Goal: Find specific page/section: Find specific page/section

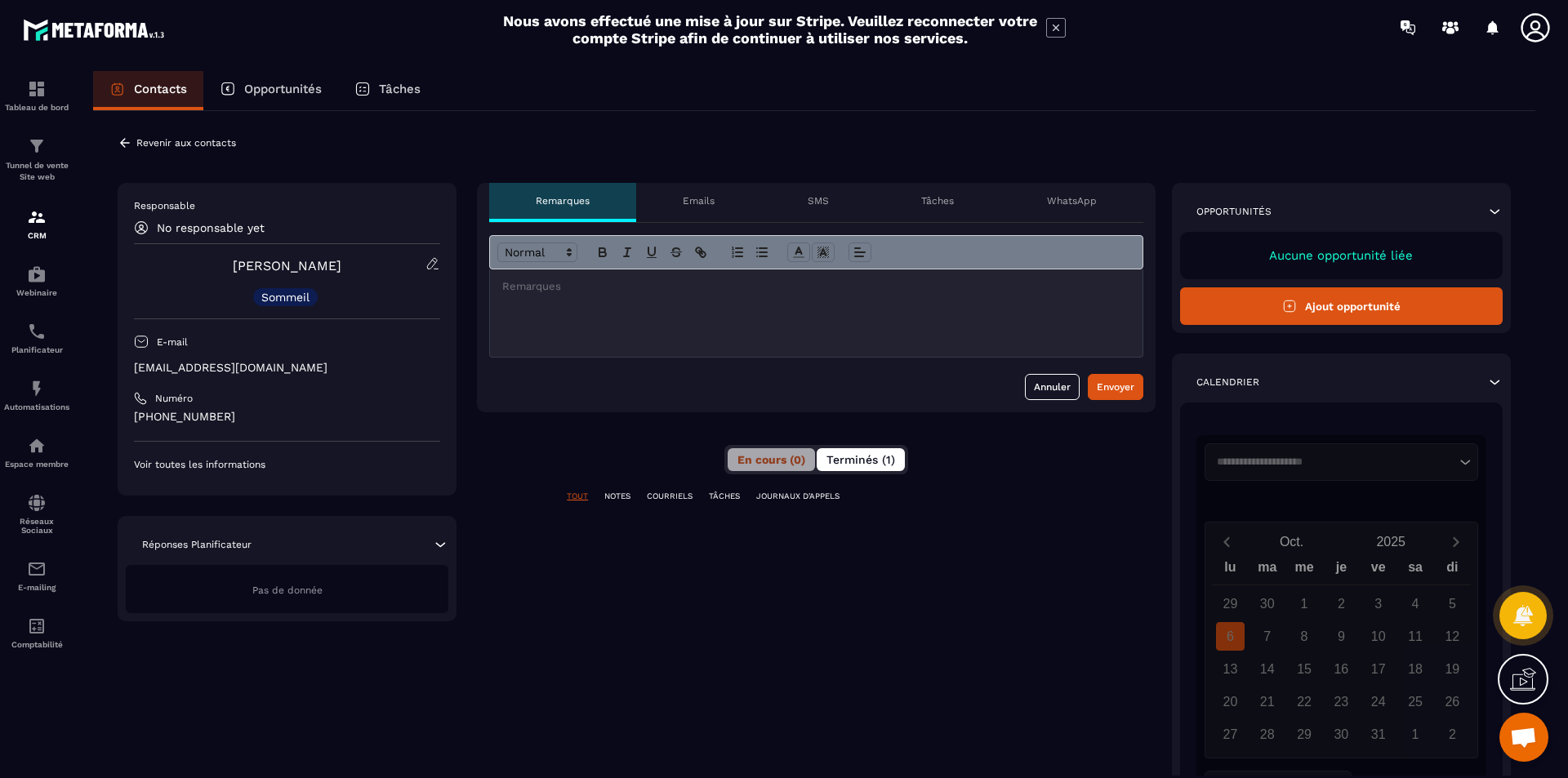
click at [882, 463] on span "Terminés (1)" at bounding box center [860, 459] width 69 height 13
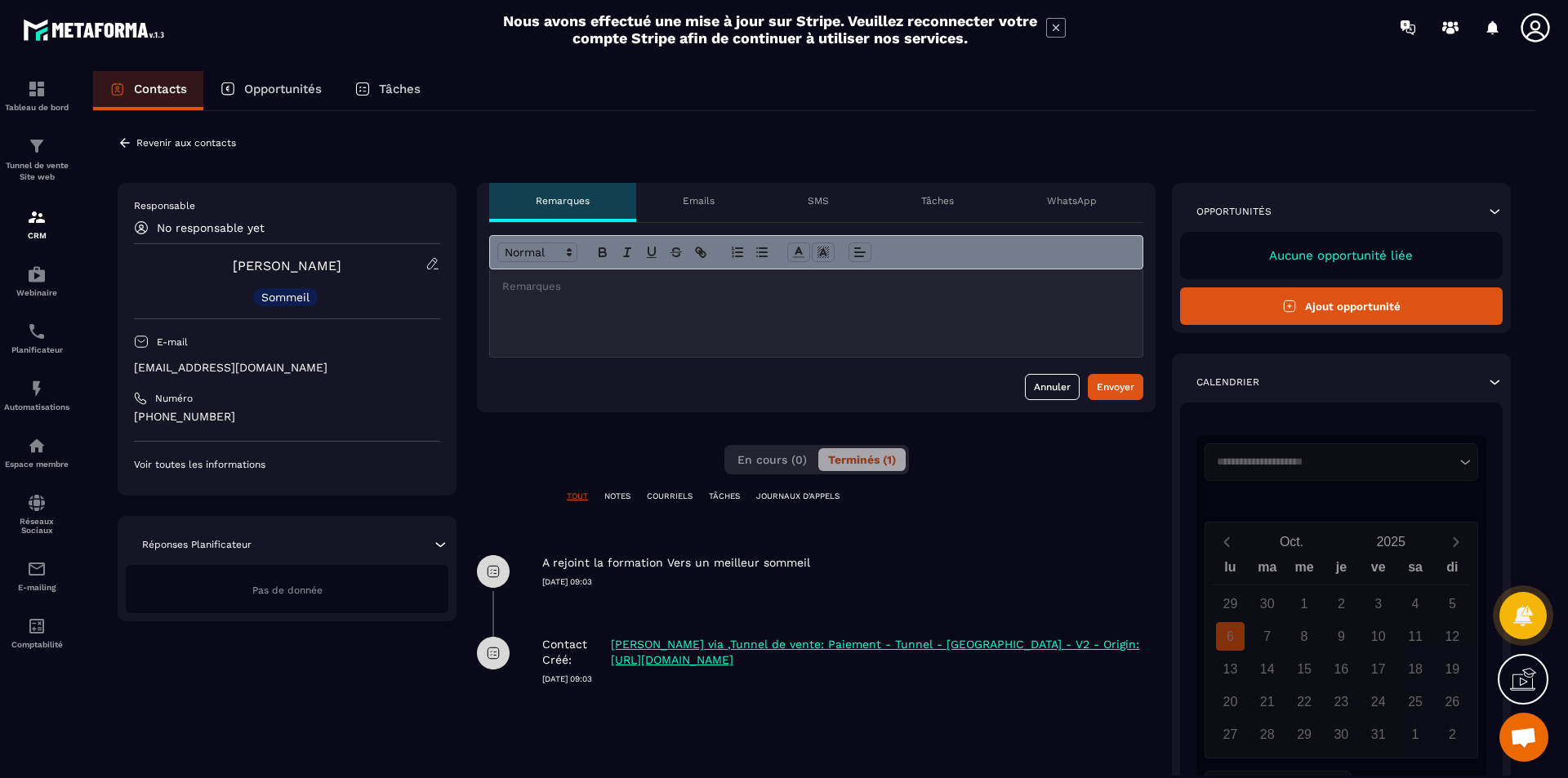
click at [177, 143] on p "Revenir aux contacts" at bounding box center [186, 143] width 99 height 11
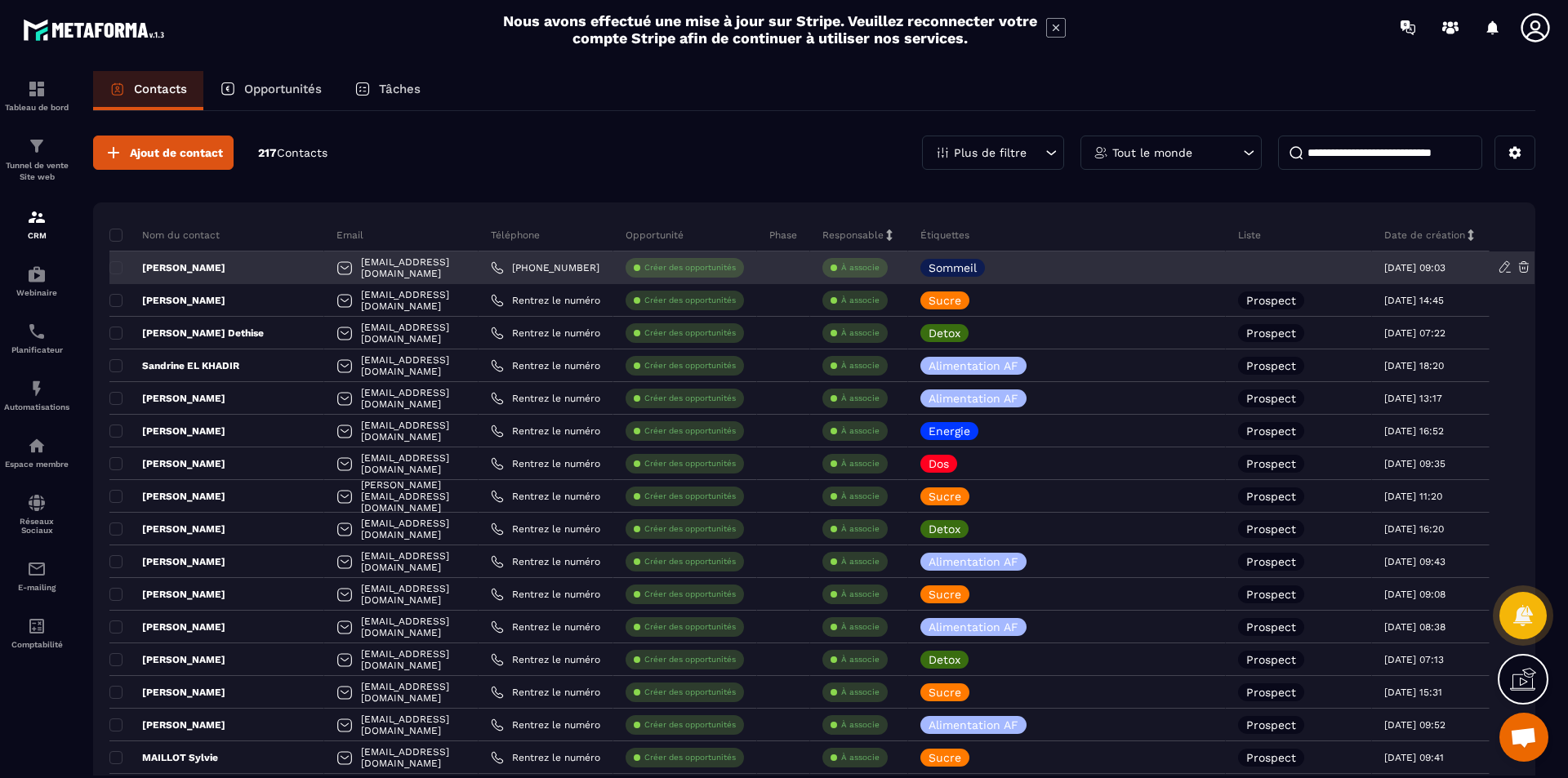
click at [1512, 267] on icon at bounding box center [1505, 267] width 15 height 15
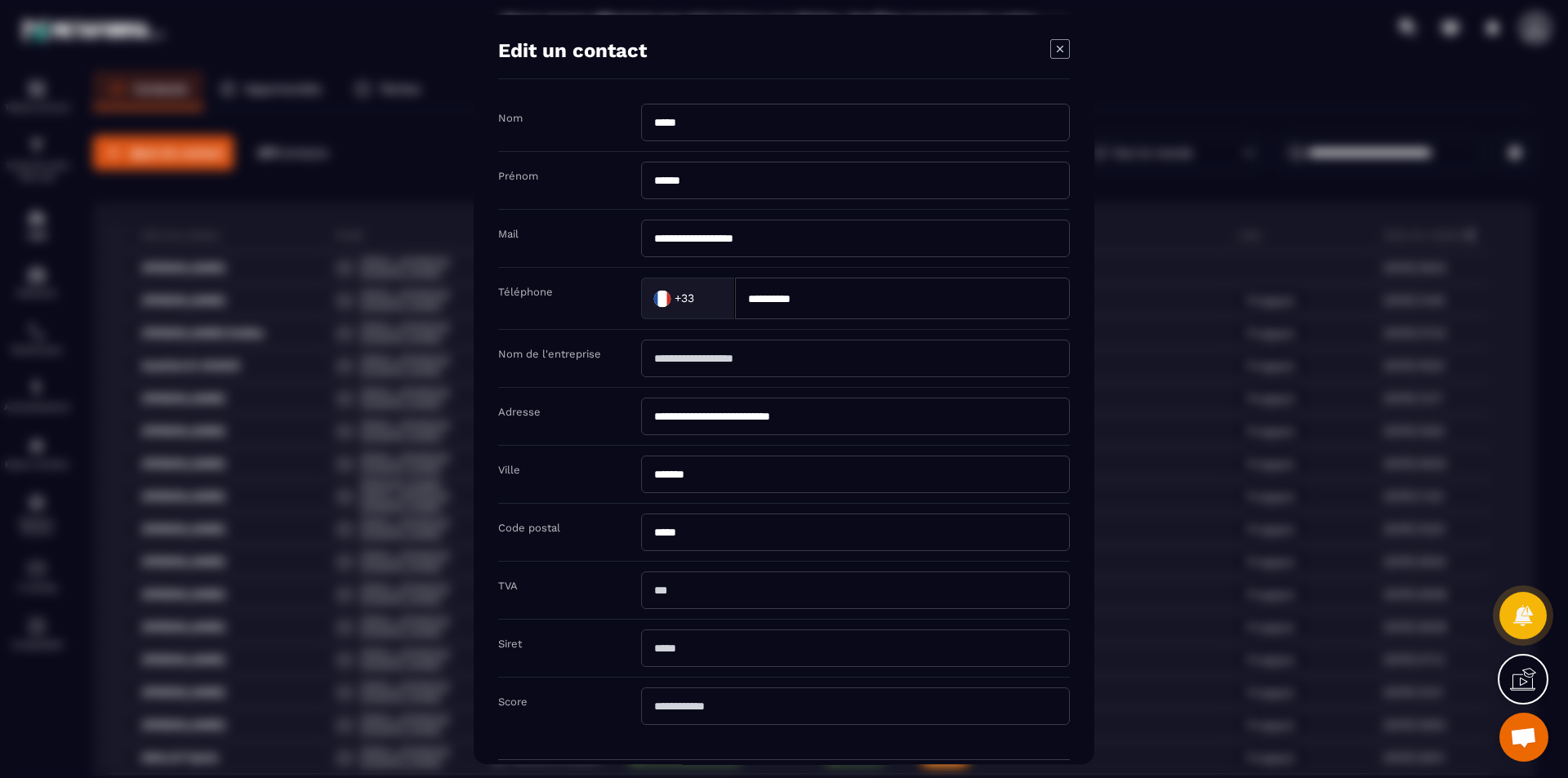
scroll to position [76, 0]
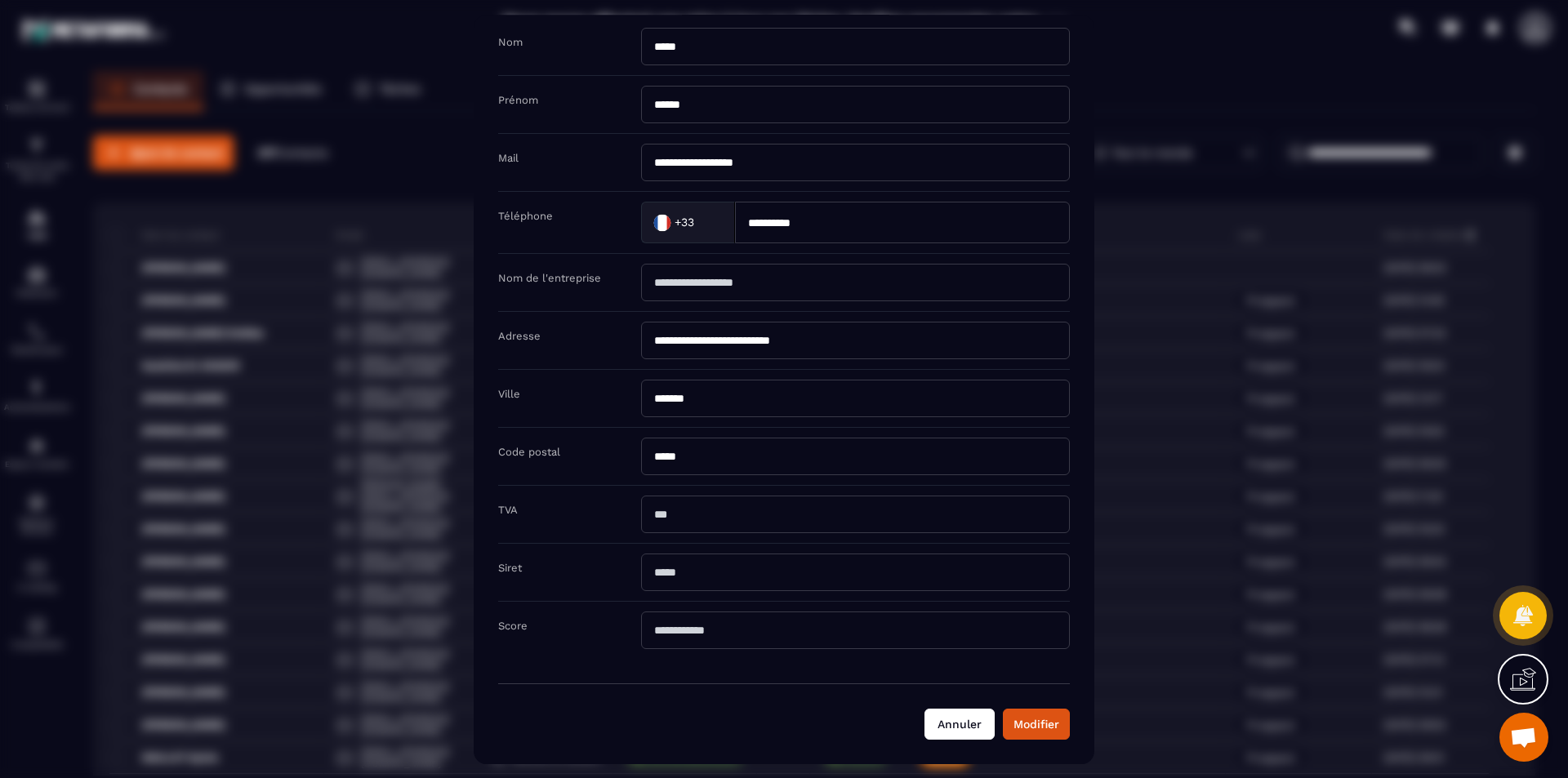
click at [963, 724] on button "Annuler" at bounding box center [959, 724] width 70 height 31
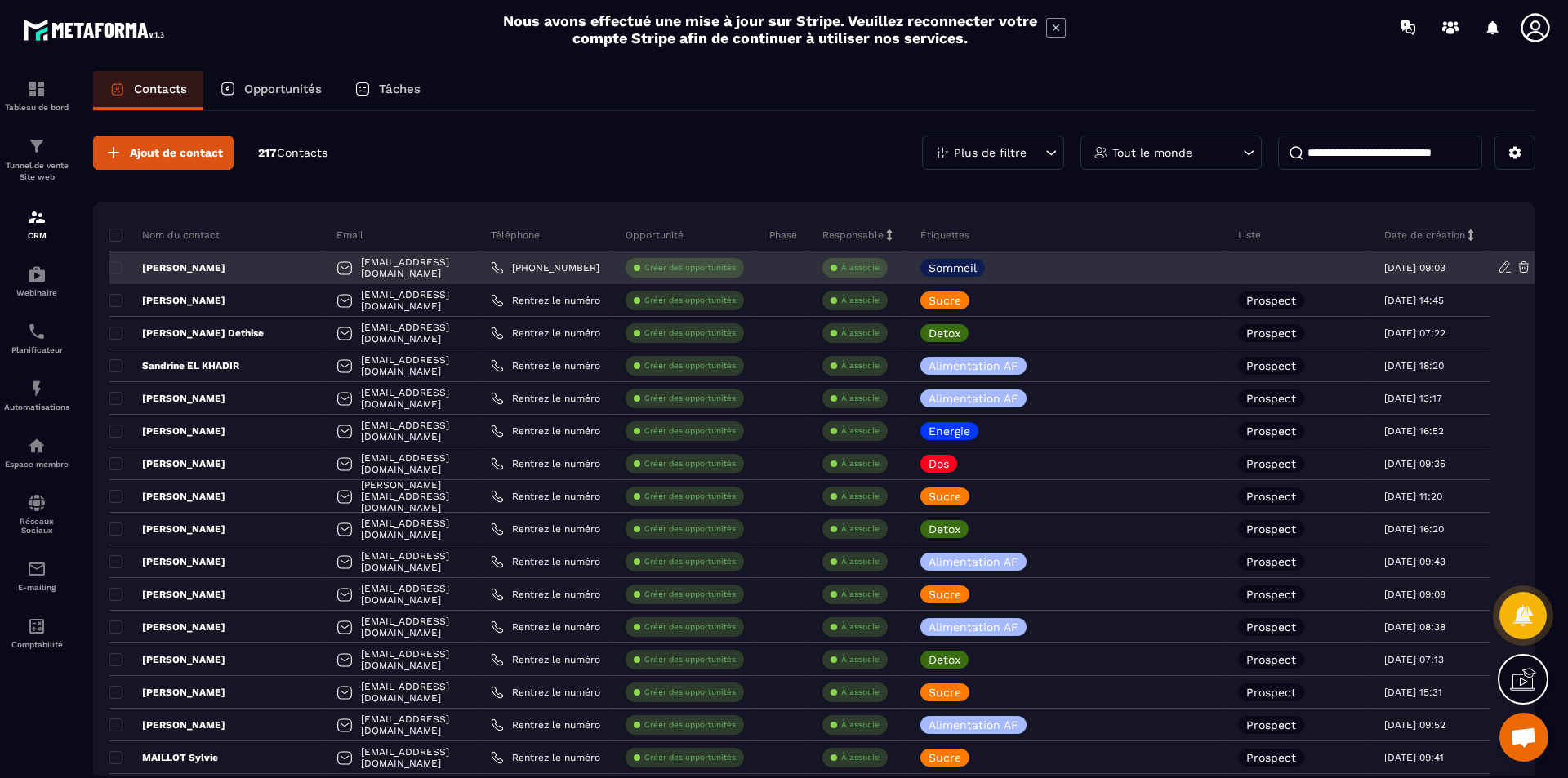
click at [201, 261] on p "[PERSON_NAME]" at bounding box center [167, 268] width 116 height 13
